Goal: Register for event/course: Sign up to attend an event or enroll in a course

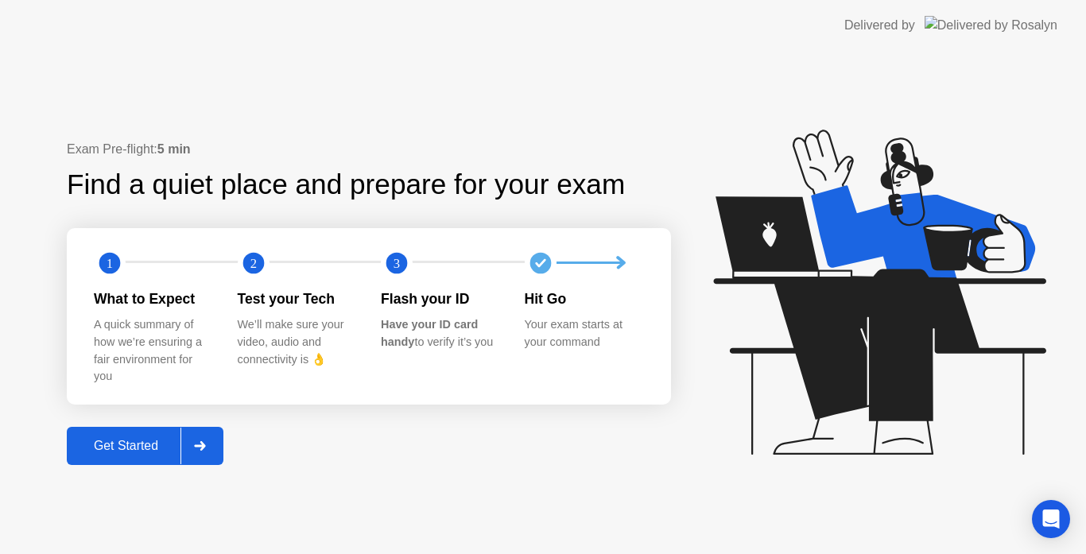
click at [107, 467] on div "Exam Pre-flight: 5 min Find a quiet place and prepare for your exam 1 2 3 What …" at bounding box center [543, 302] width 1086 height 503
click at [173, 450] on div "Get Started" at bounding box center [126, 446] width 109 height 14
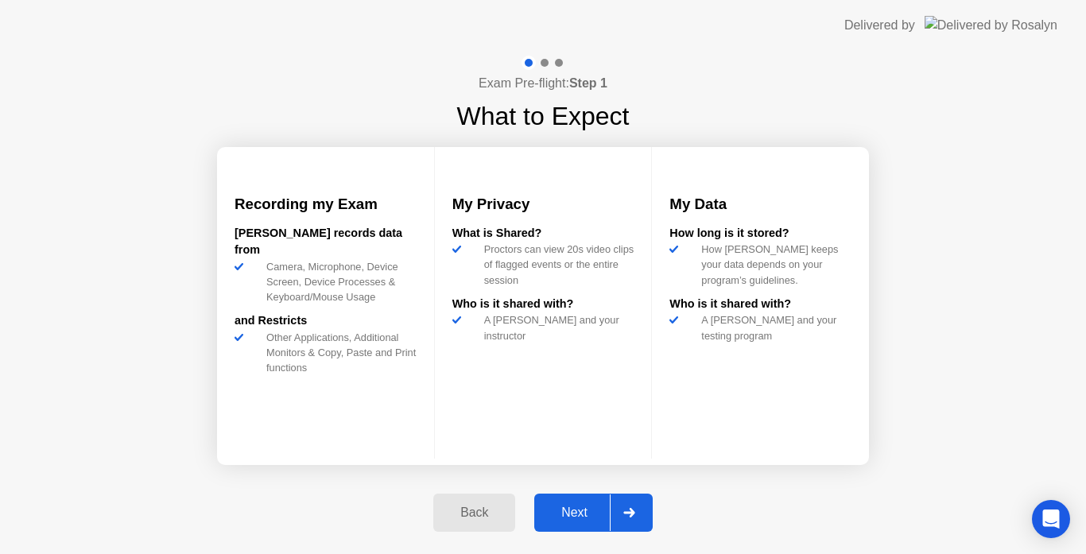
click at [588, 503] on button "Next" at bounding box center [593, 513] width 118 height 38
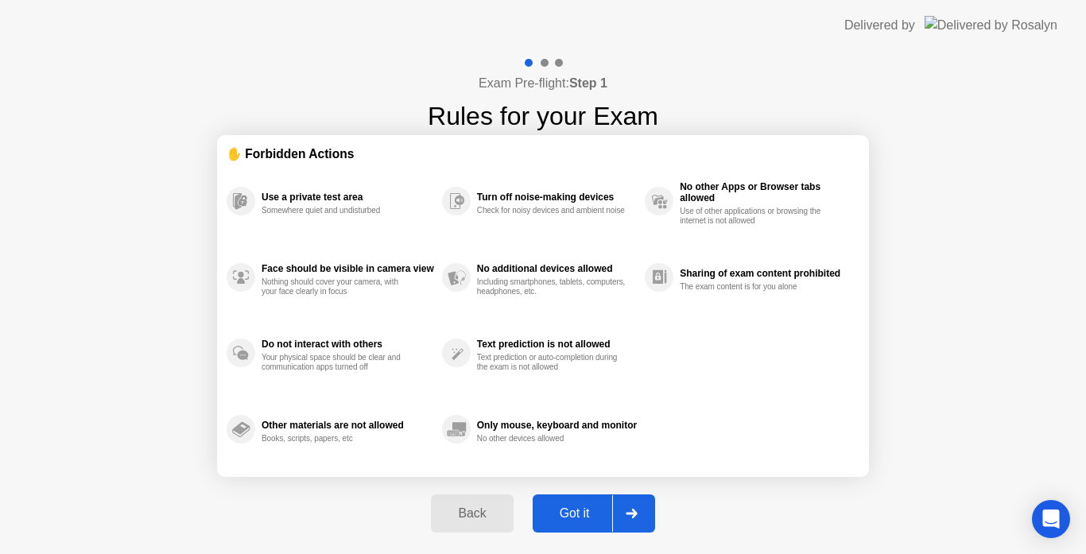
click at [616, 503] on div at bounding box center [631, 513] width 38 height 37
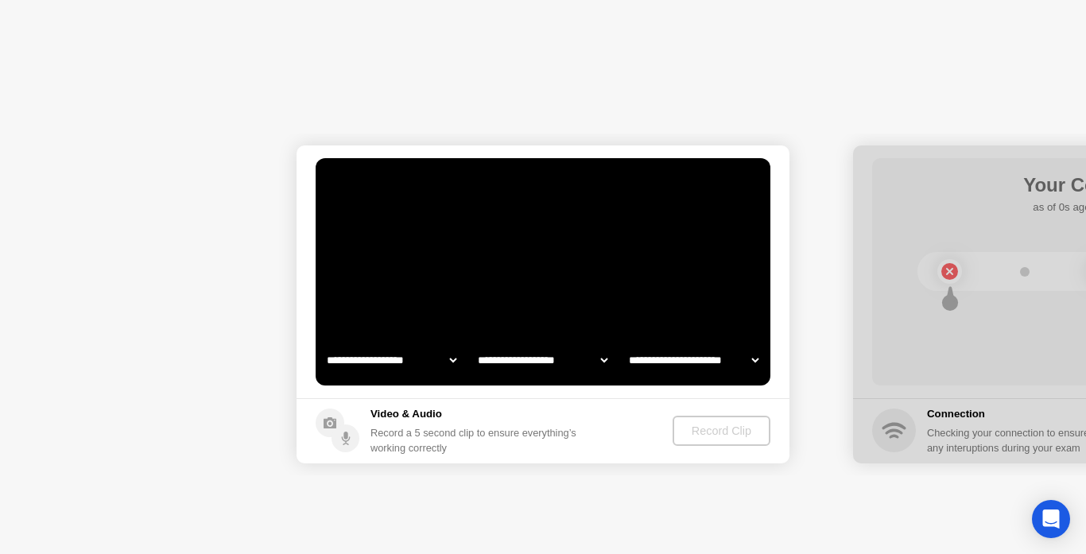
select select "**********"
select select "*******"
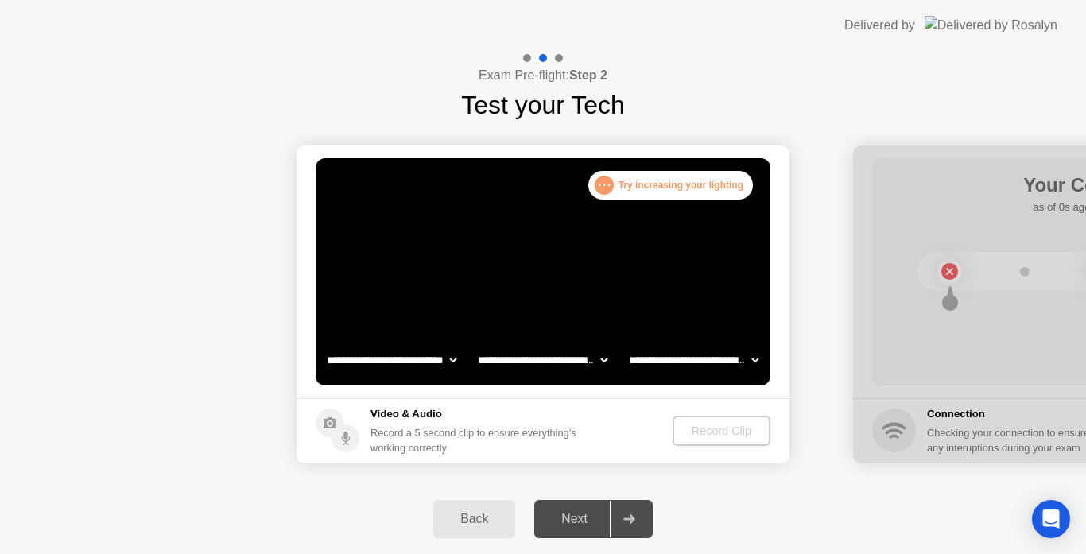
click at [546, 254] on video at bounding box center [543, 271] width 455 height 227
click at [661, 191] on div ". . . Try increasing your lighting" at bounding box center [670, 185] width 165 height 29
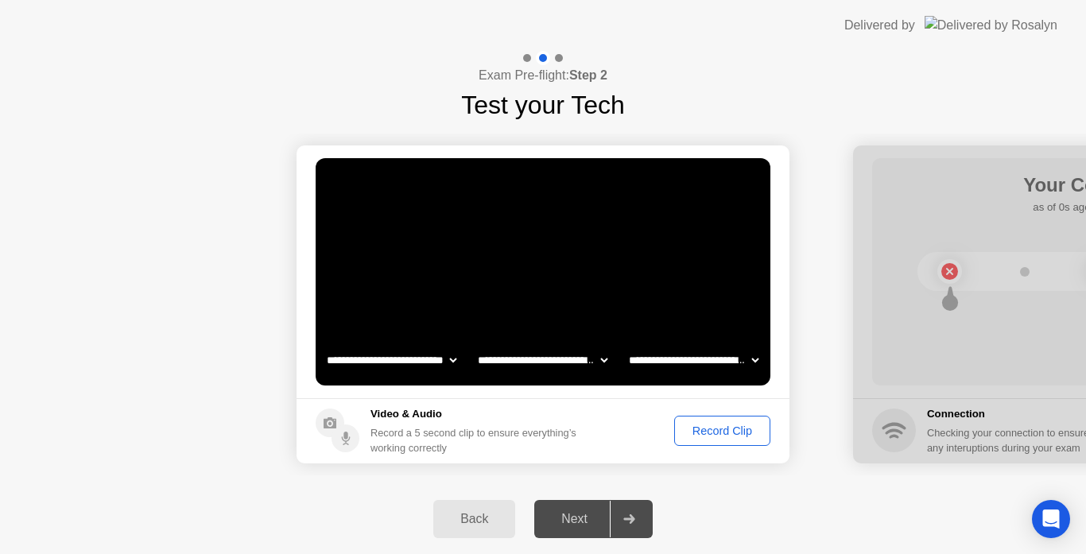
click at [707, 427] on div "Record Clip" at bounding box center [722, 431] width 85 height 13
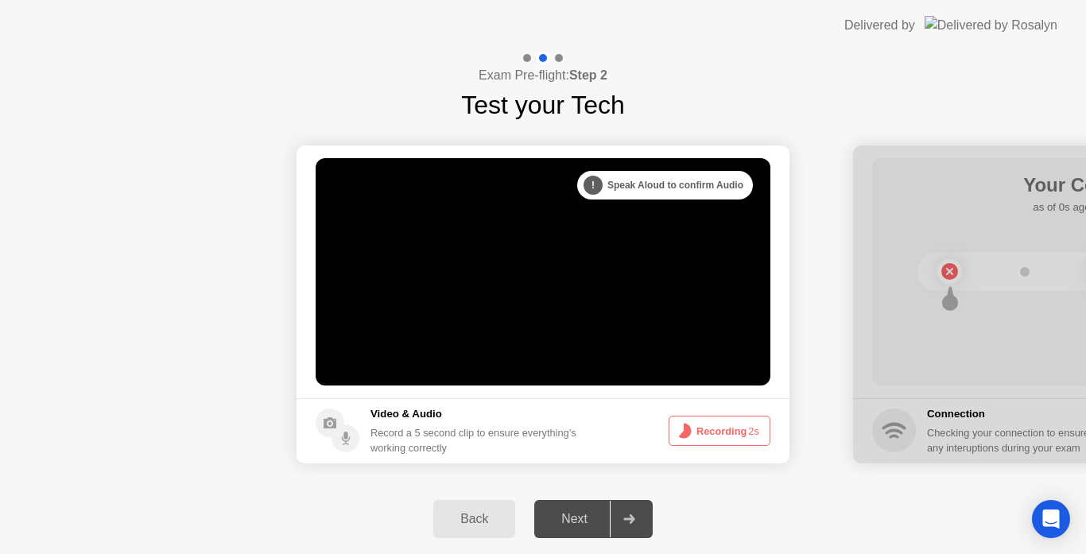
click at [633, 455] on footer "Video & Audio Record a 5 second clip to ensure everything’s working correctly R…" at bounding box center [543, 430] width 493 height 65
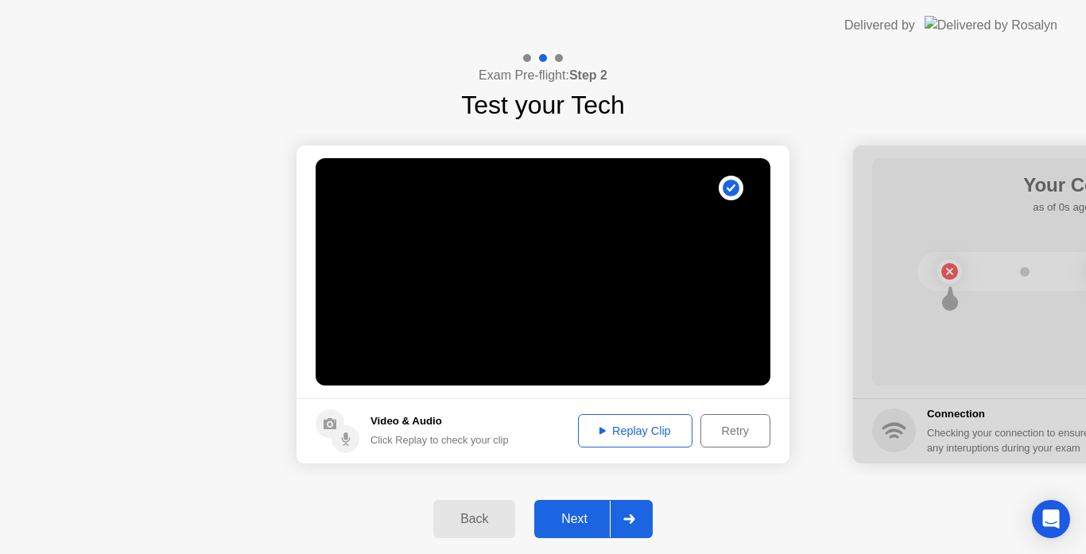
click at [602, 512] on div "Next" at bounding box center [574, 519] width 71 height 14
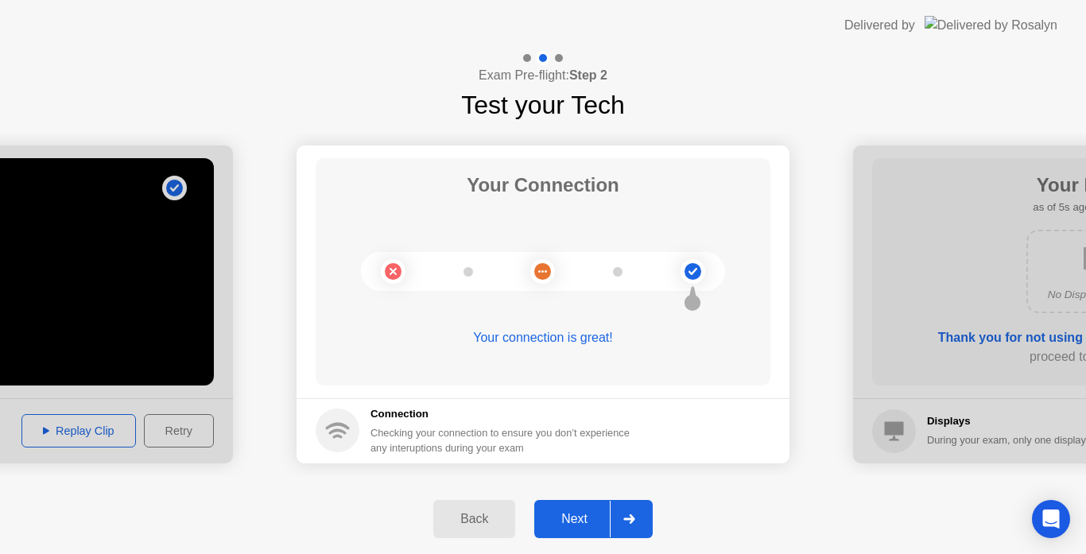
click at [619, 522] on div at bounding box center [629, 519] width 38 height 37
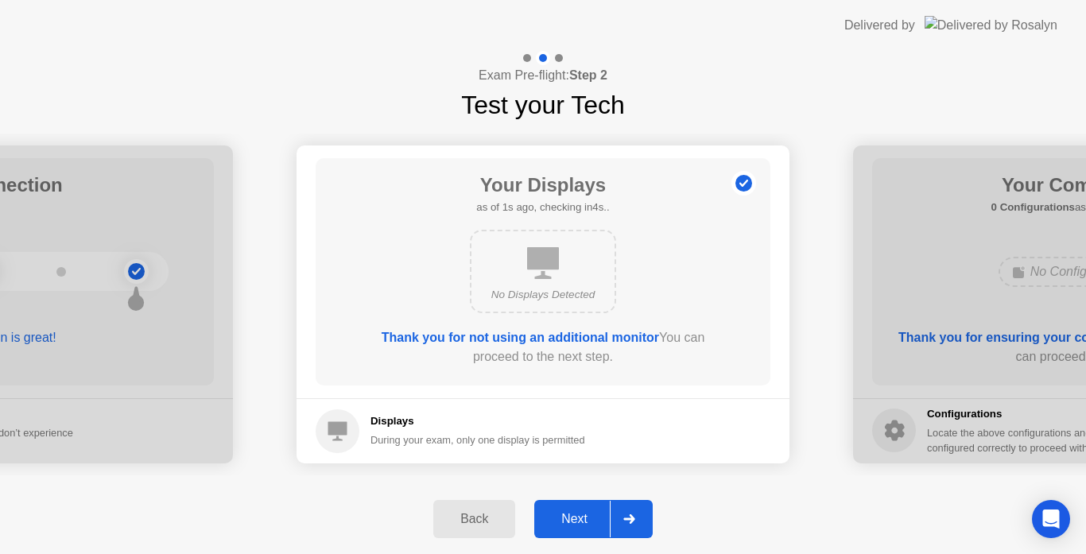
click at [614, 519] on div at bounding box center [629, 519] width 38 height 37
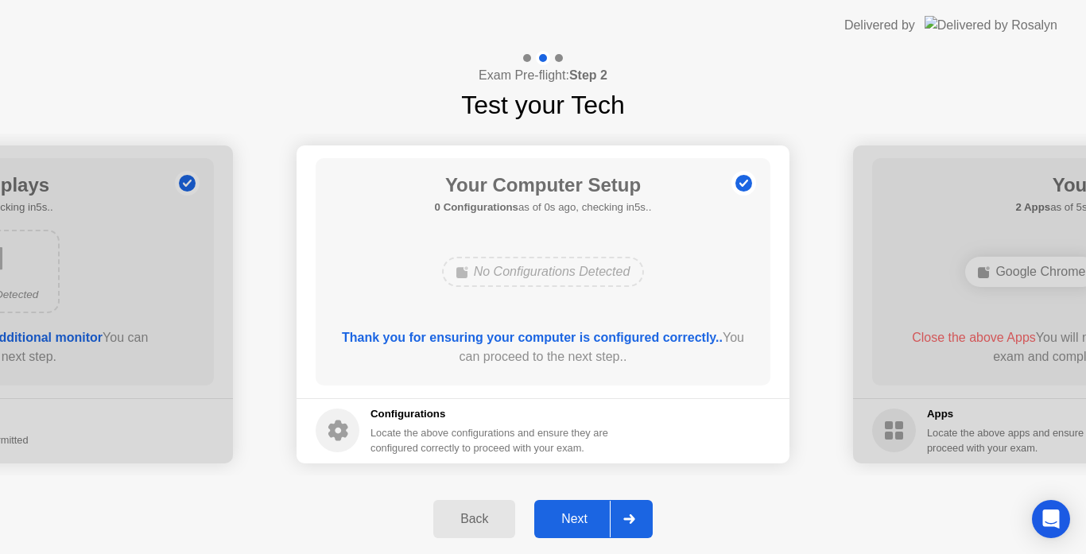
click at [614, 519] on div at bounding box center [629, 519] width 38 height 37
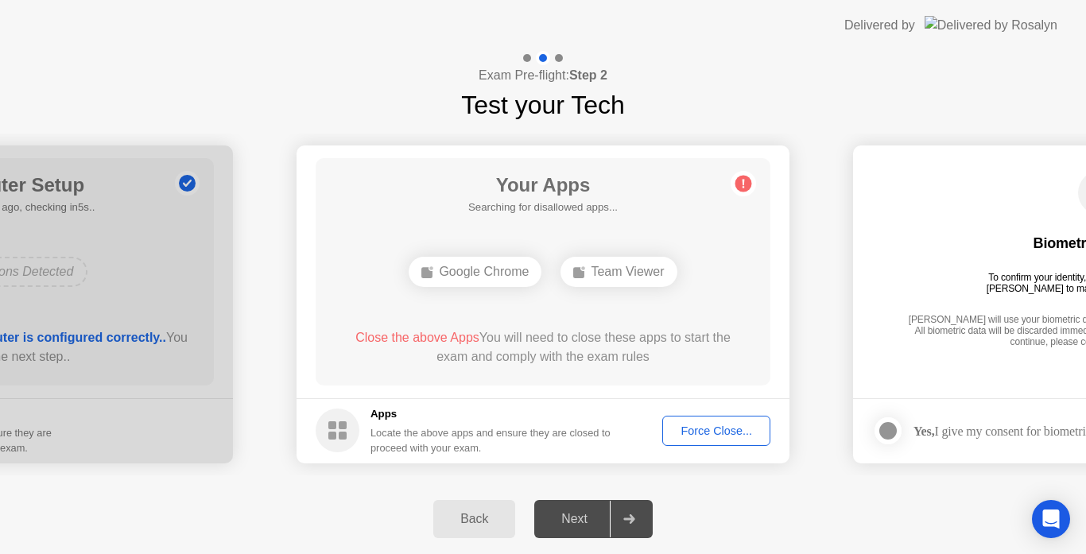
click at [684, 434] on div "Force Close..." at bounding box center [716, 431] width 97 height 13
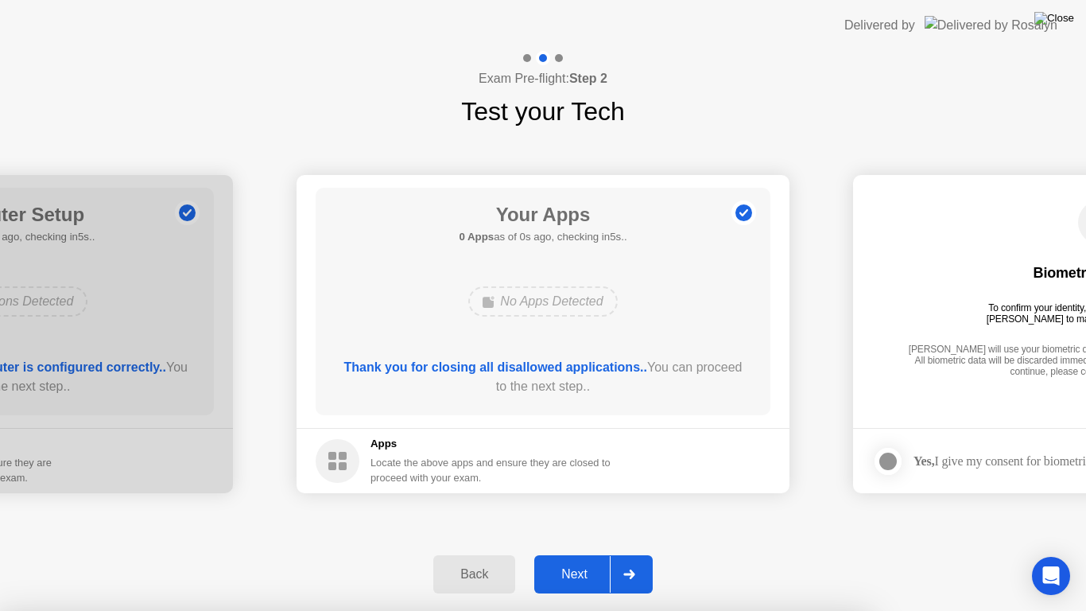
drag, startPoint x: 748, startPoint y: 96, endPoint x: 1061, endPoint y: 13, distance: 324.3
click at [1061, 13] on img at bounding box center [1055, 18] width 40 height 13
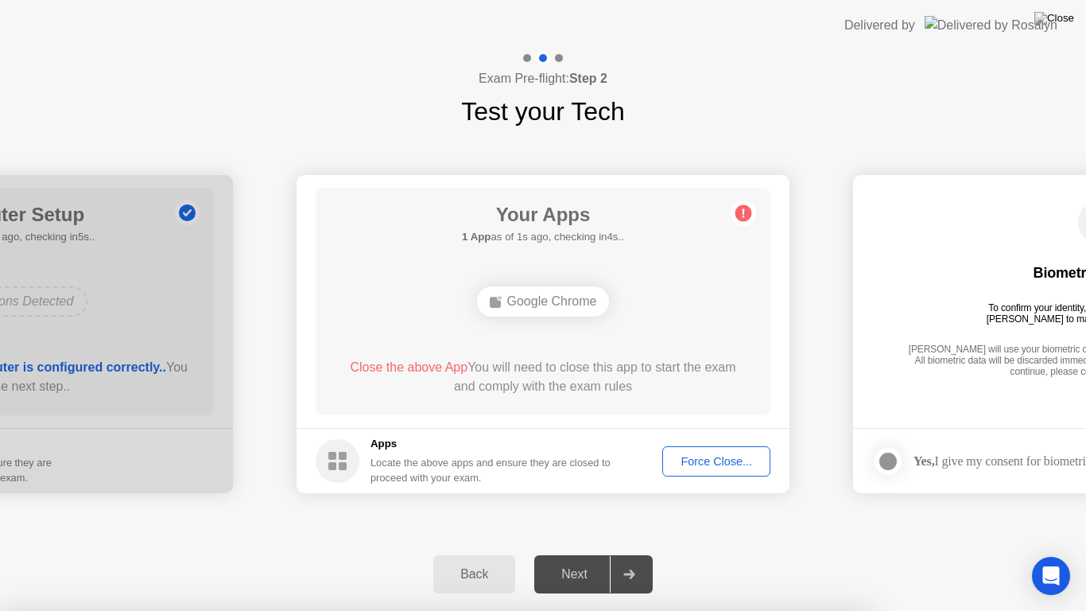
click at [712, 461] on div "Force Close..." at bounding box center [716, 461] width 97 height 13
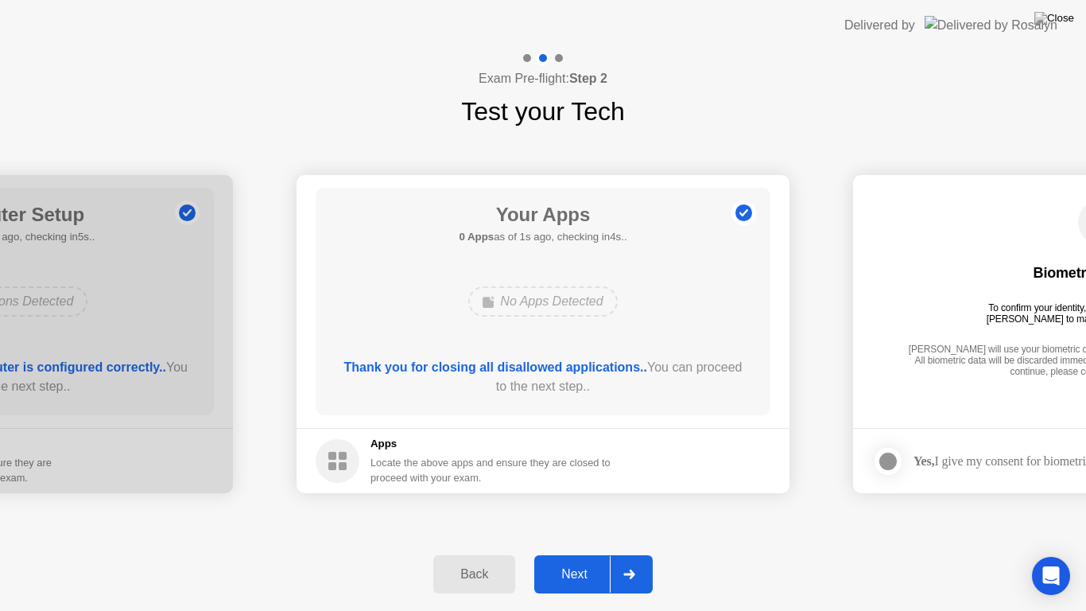
click at [723, 464] on footer "Apps Locate the above apps and ensure they are closed to proceed with your exam." at bounding box center [543, 460] width 493 height 65
click at [605, 553] on div "Next" at bounding box center [574, 574] width 71 height 14
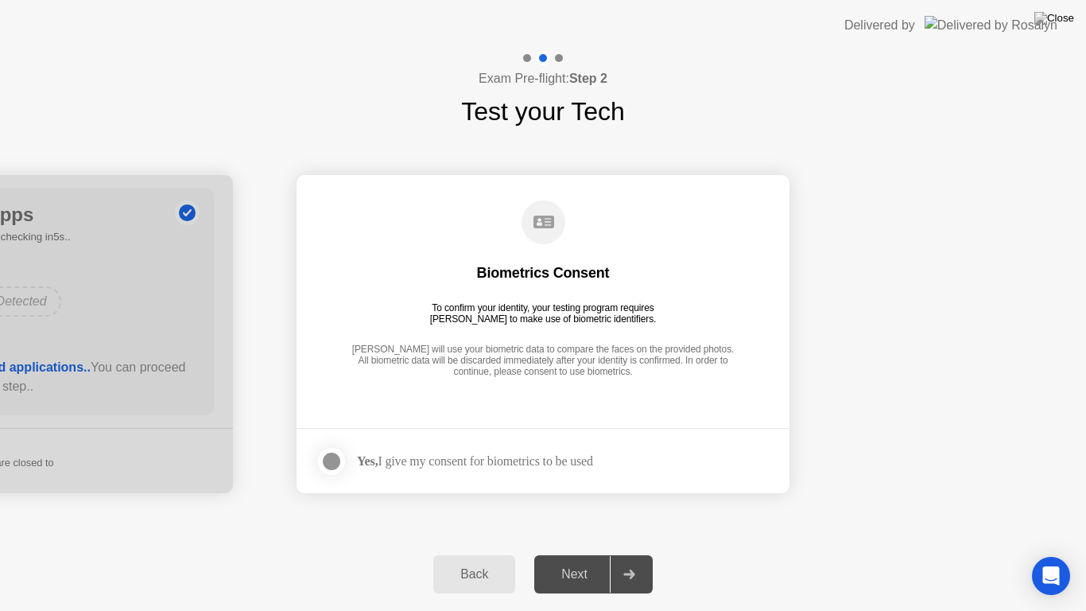
click at [583, 553] on div "Next" at bounding box center [574, 574] width 71 height 14
click at [330, 460] on div at bounding box center [331, 461] width 19 height 19
click at [611, 553] on div at bounding box center [629, 574] width 38 height 37
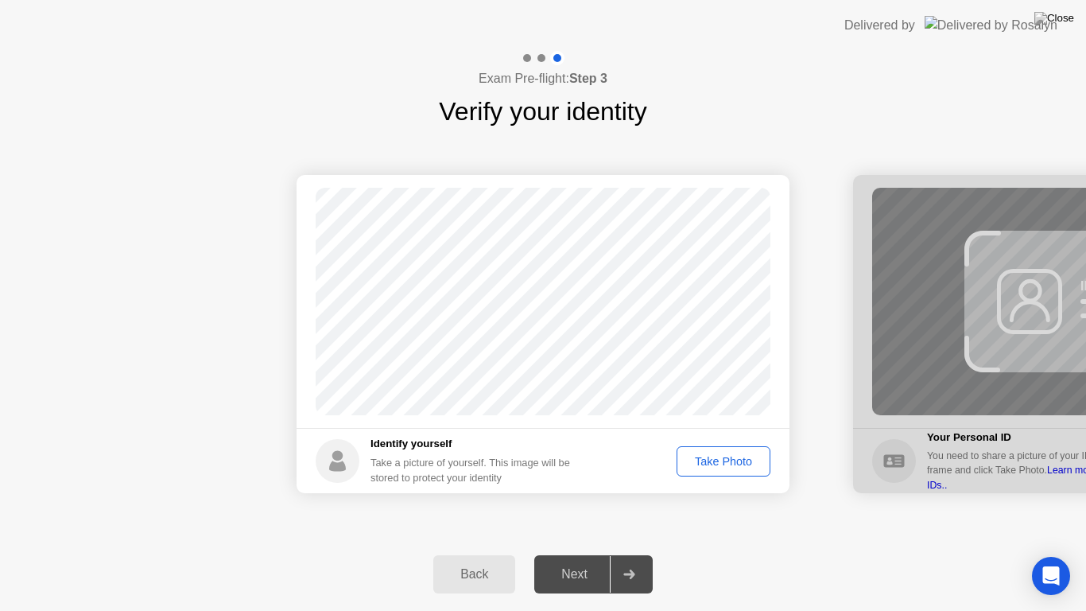
click at [709, 466] on div "Take Photo" at bounding box center [723, 461] width 83 height 13
drag, startPoint x: 386, startPoint y: 456, endPoint x: 414, endPoint y: 458, distance: 28.7
click at [386, 456] on div "Take a picture of yourself. This image will be stored to protect your identity" at bounding box center [477, 470] width 212 height 30
click at [701, 456] on button "Retake" at bounding box center [733, 461] width 73 height 30
click at [661, 390] on app-identify-yourself "Success Photo is correctly taken Identify yourself Take a picture of yourself. …" at bounding box center [543, 334] width 493 height 318
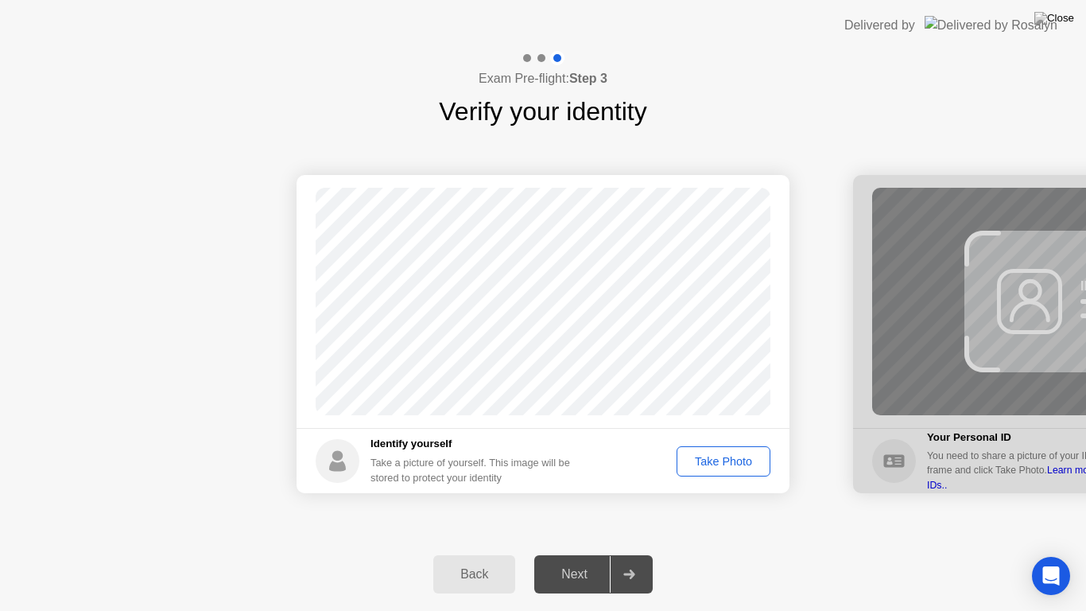
drag, startPoint x: 369, startPoint y: 435, endPoint x: 439, endPoint y: 455, distance: 72.8
click at [439, 455] on footer "Identify yourself Take a picture of yourself. This image will be stored to prot…" at bounding box center [543, 460] width 493 height 65
click at [703, 458] on div "Take Photo" at bounding box center [723, 461] width 83 height 13
click at [621, 553] on div at bounding box center [629, 574] width 38 height 37
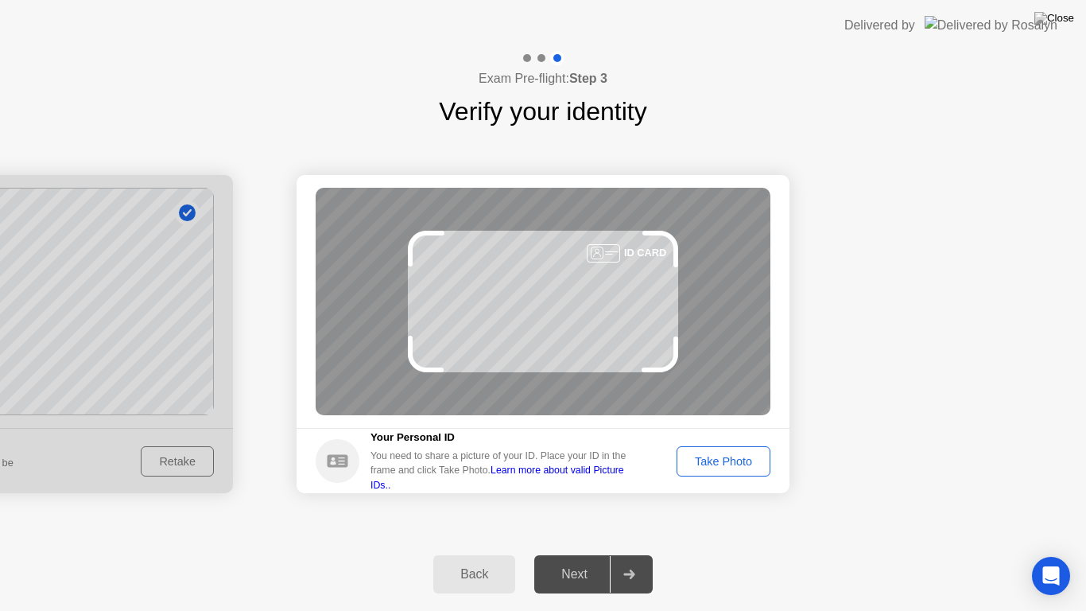
click at [487, 553] on div "Back" at bounding box center [474, 574] width 72 height 14
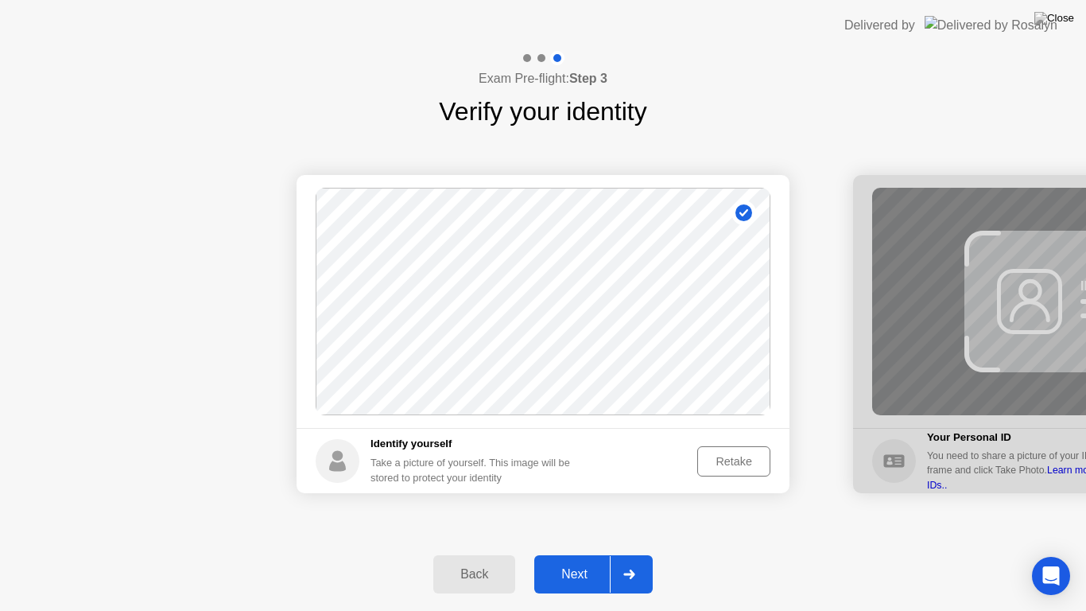
click at [712, 465] on div "Retake" at bounding box center [734, 461] width 62 height 13
click at [727, 456] on div "Take Photo" at bounding box center [723, 461] width 83 height 13
click at [621, 553] on div at bounding box center [629, 574] width 38 height 37
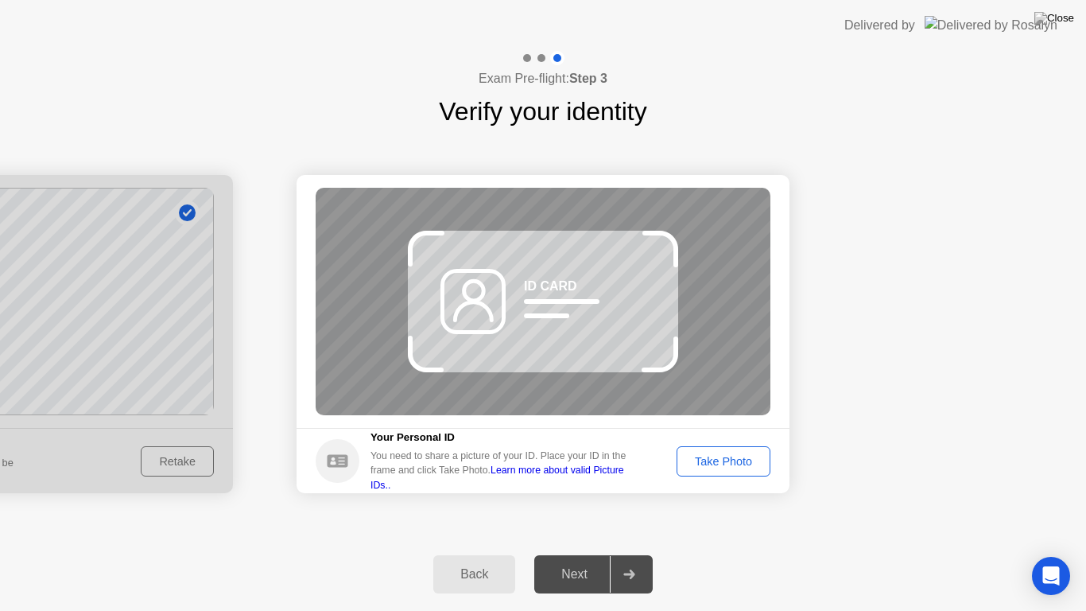
click at [709, 458] on div "Take Photo" at bounding box center [723, 461] width 83 height 13
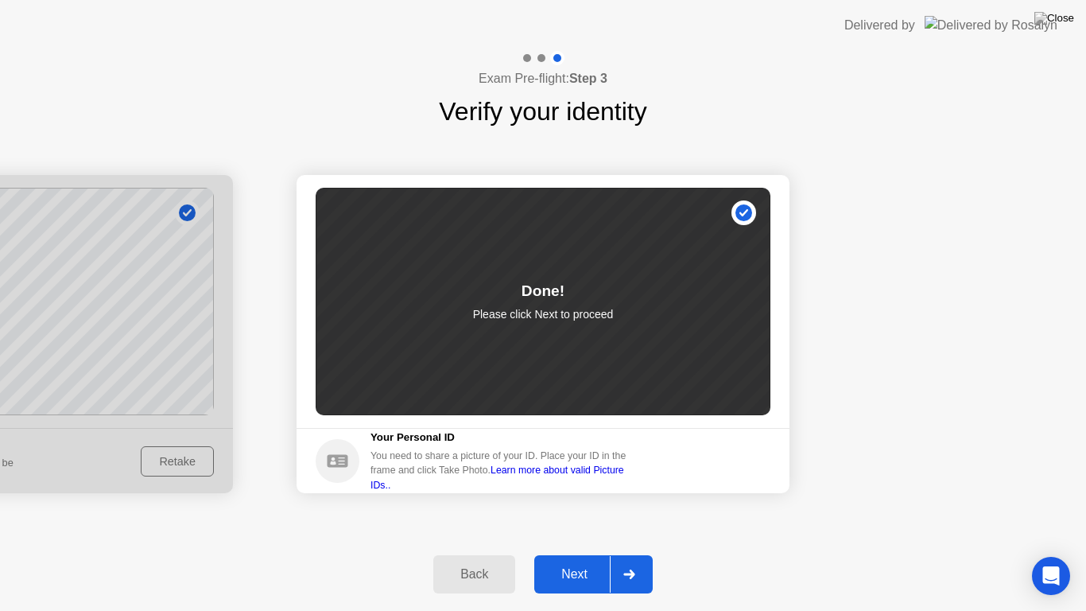
click at [596, 553] on button "Next" at bounding box center [593, 574] width 118 height 38
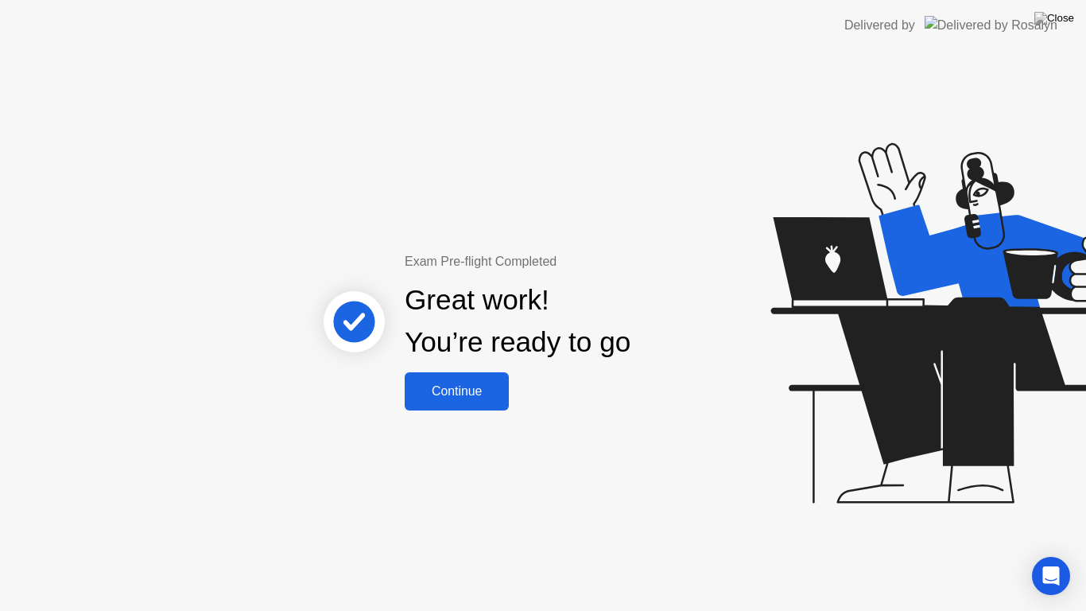
click at [444, 402] on button "Continue" at bounding box center [457, 391] width 104 height 38
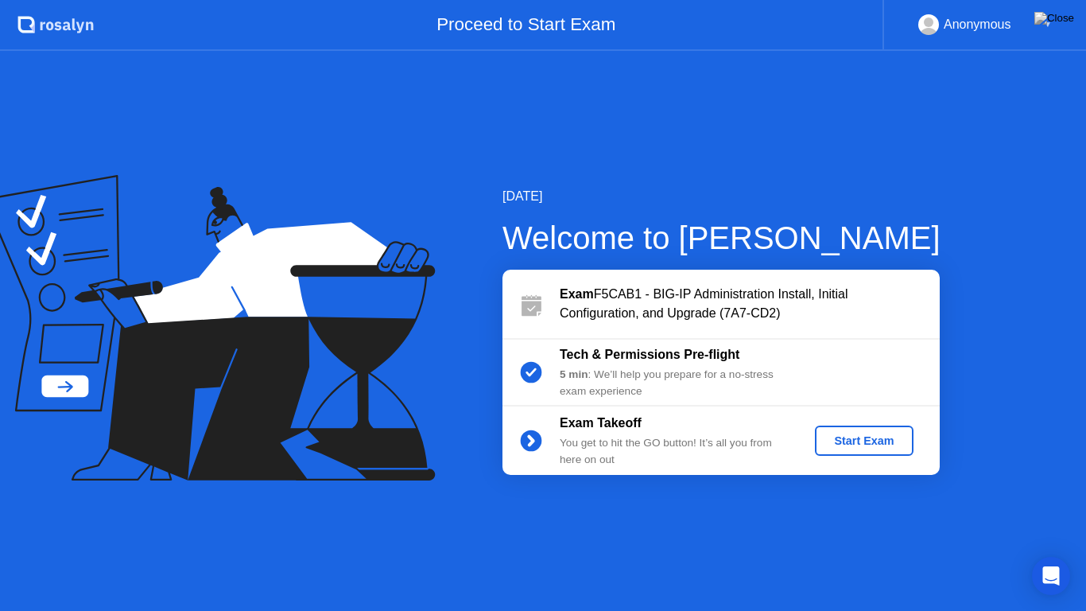
click at [839, 435] on div "Start Exam" at bounding box center [863, 440] width 85 height 13
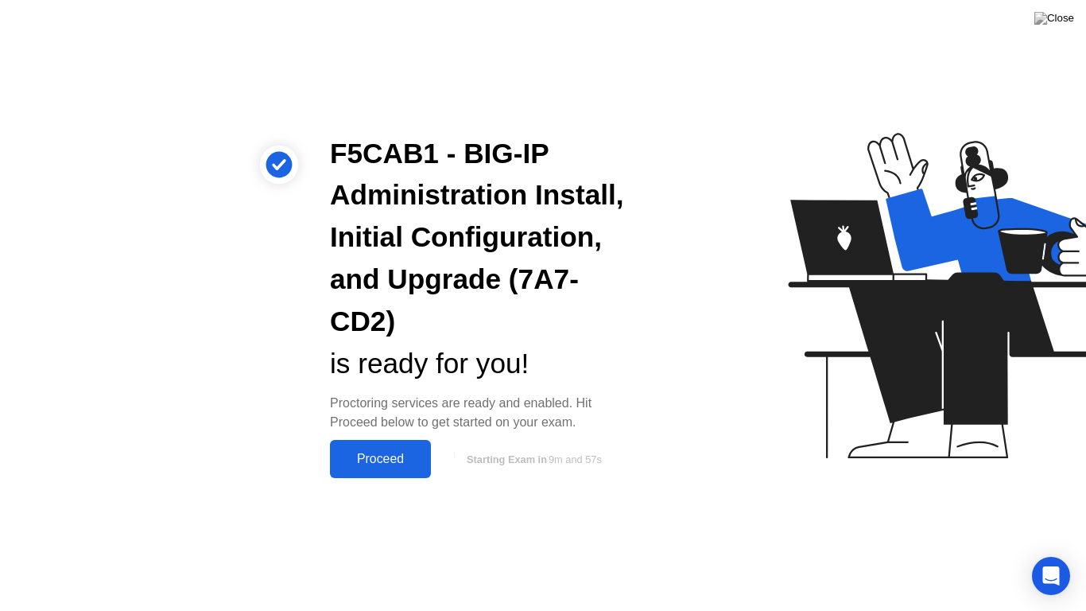
click at [407, 452] on div "Proceed" at bounding box center [380, 459] width 91 height 14
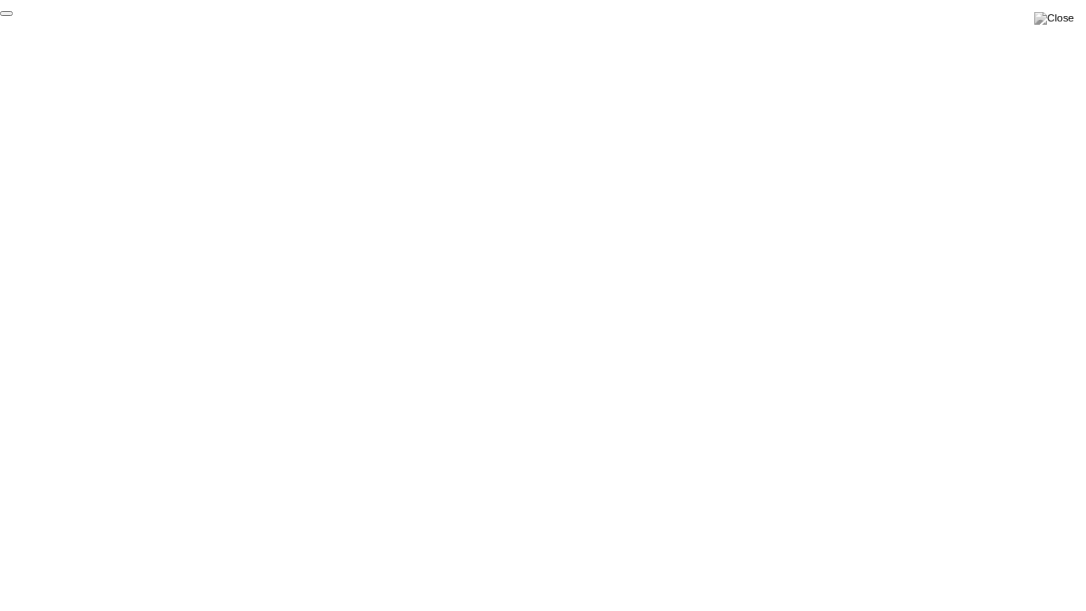
click div "End Proctoring Session"
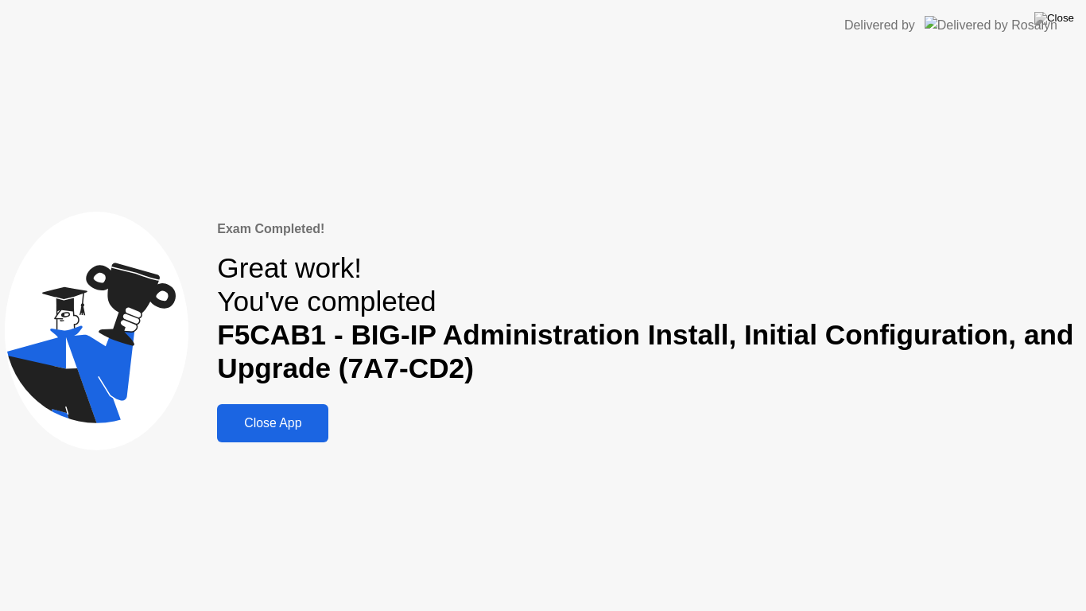
drag, startPoint x: 293, startPoint y: 418, endPoint x: 872, endPoint y: 410, distance: 579.0
click at [872, 410] on div "Exam Completed! Great work! You've completed F5CAB1 - BIG-IP Administration Ins…" at bounding box center [649, 330] width 864 height 223
click at [245, 418] on div "Close App" at bounding box center [273, 423] width 102 height 14
